Goal: Task Accomplishment & Management: Manage account settings

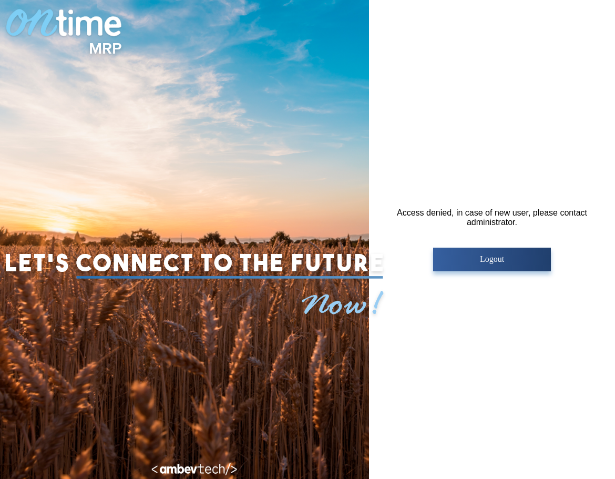
click at [483, 261] on p "Logout" at bounding box center [493, 259] width 112 height 9
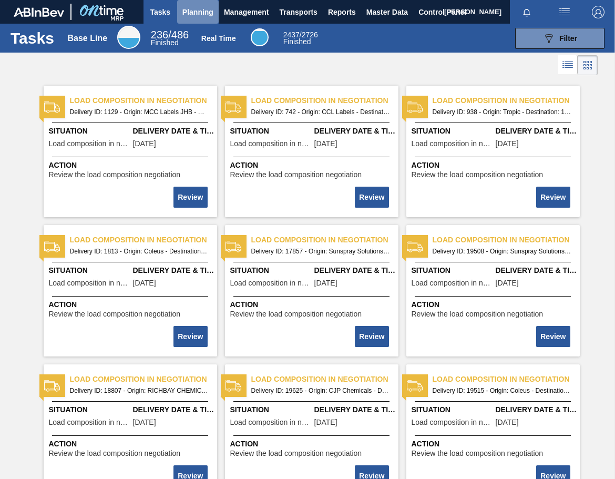
click at [190, 5] on button "Planning" at bounding box center [198, 12] width 42 height 24
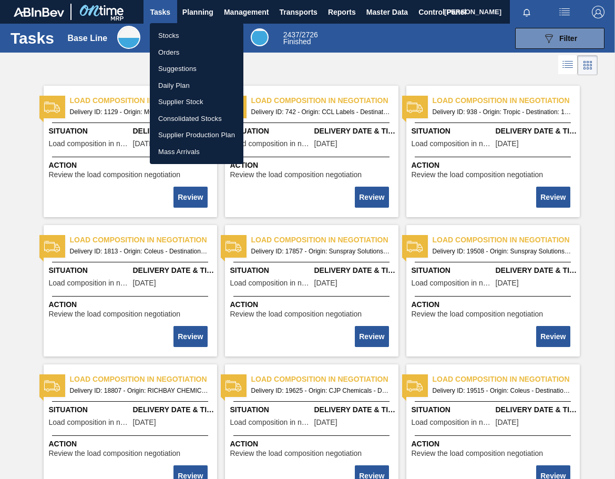
click at [374, 17] on div at bounding box center [307, 239] width 615 height 479
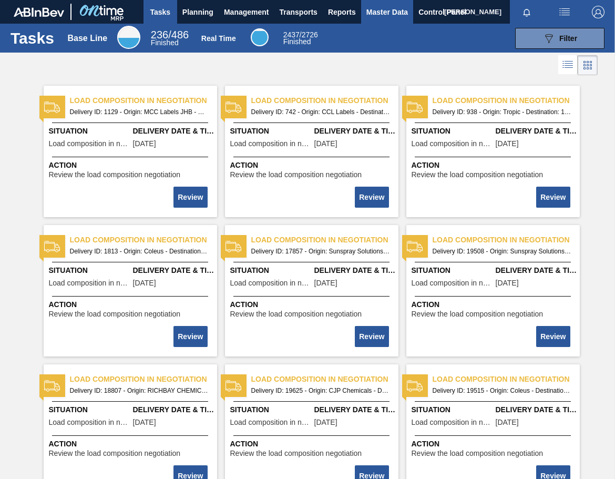
click at [380, 12] on span "Master Data" at bounding box center [388, 12] width 42 height 13
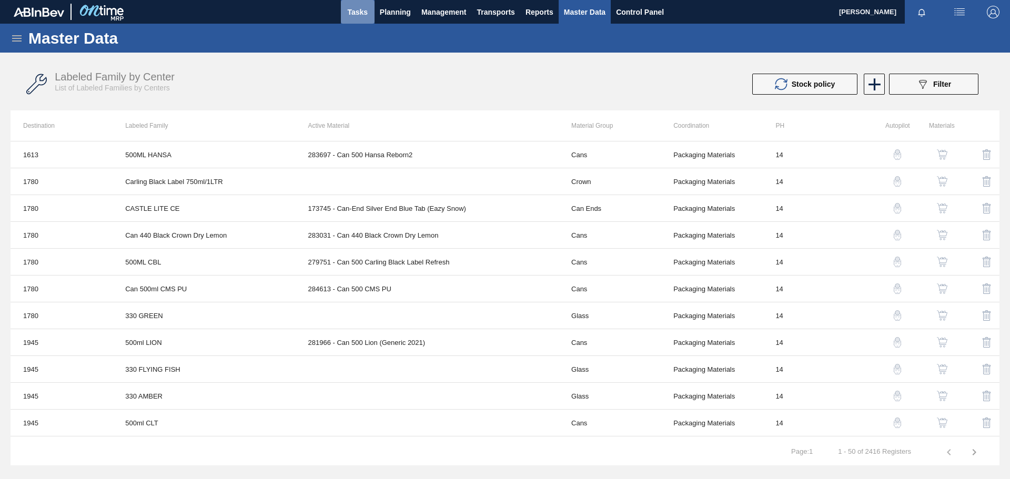
click at [356, 14] on span "Tasks" at bounding box center [357, 12] width 23 height 13
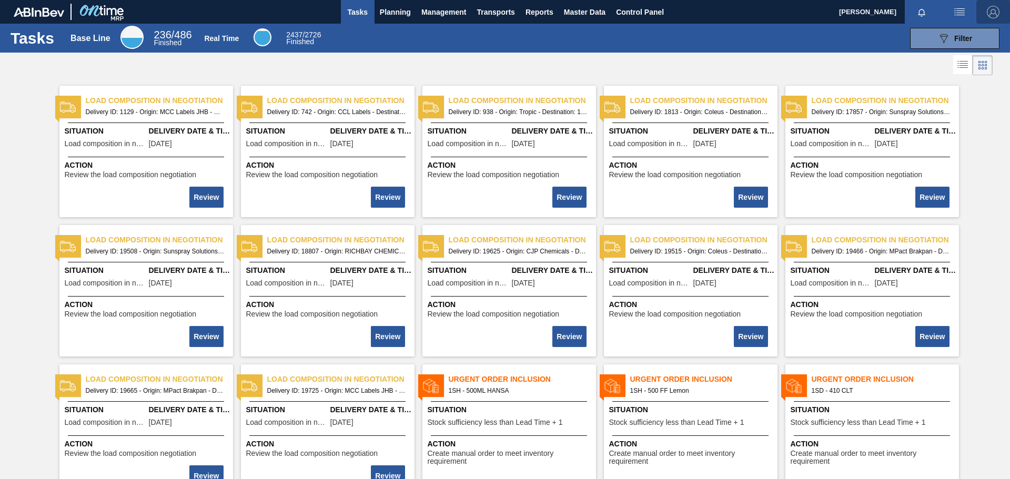
click at [615, 15] on img "button" at bounding box center [993, 12] width 13 height 13
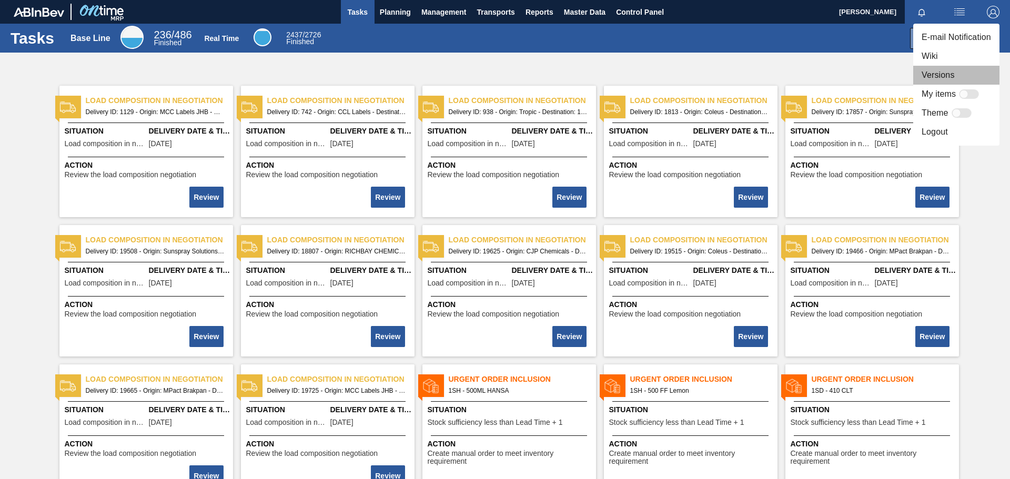
click at [615, 75] on li "Versions" at bounding box center [956, 75] width 86 height 19
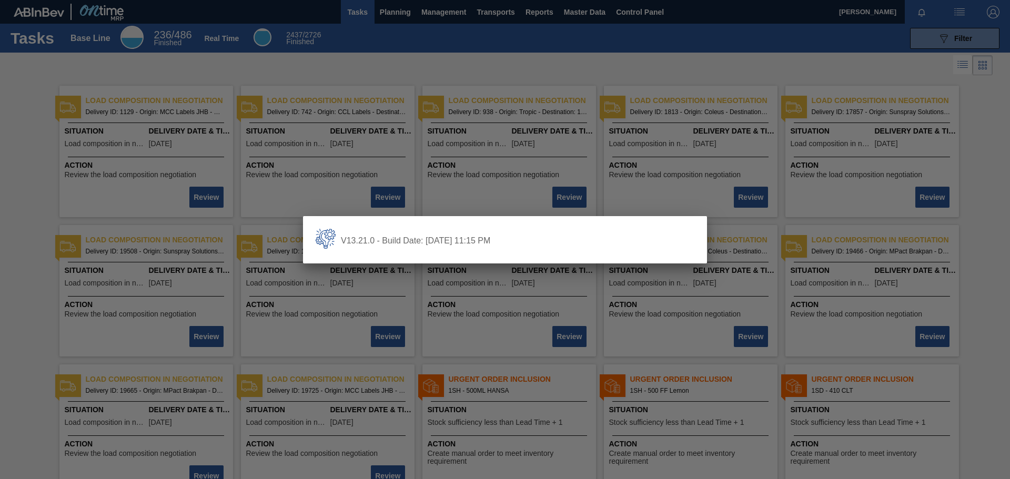
click at [615, 190] on div at bounding box center [505, 239] width 1010 height 479
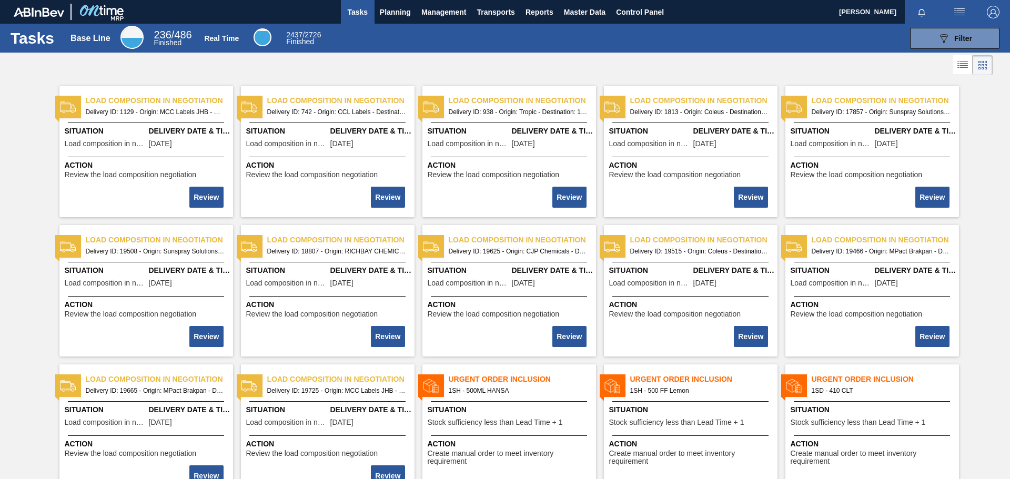
click at [615, 12] on img "button" at bounding box center [993, 12] width 13 height 13
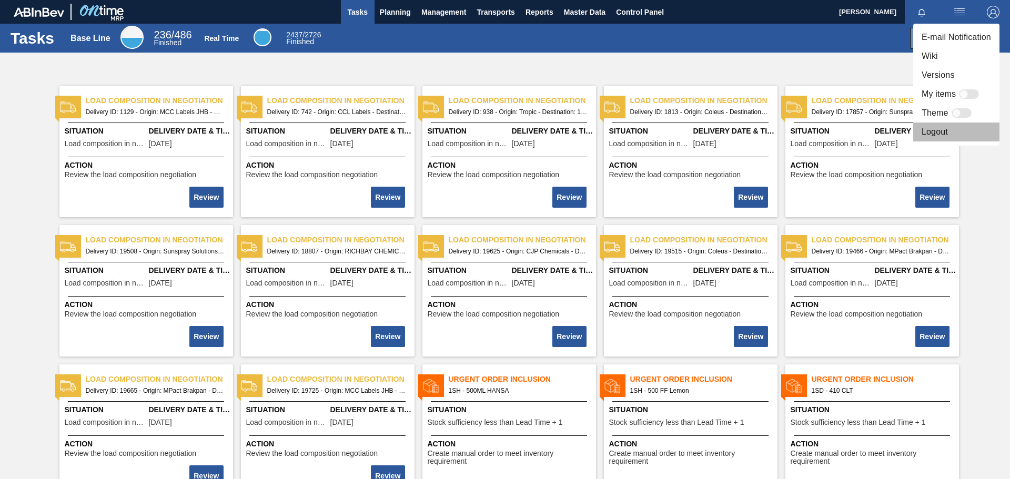
click at [615, 132] on li "Logout" at bounding box center [956, 132] width 86 height 19
